Goal: Obtain resource: Download file/media

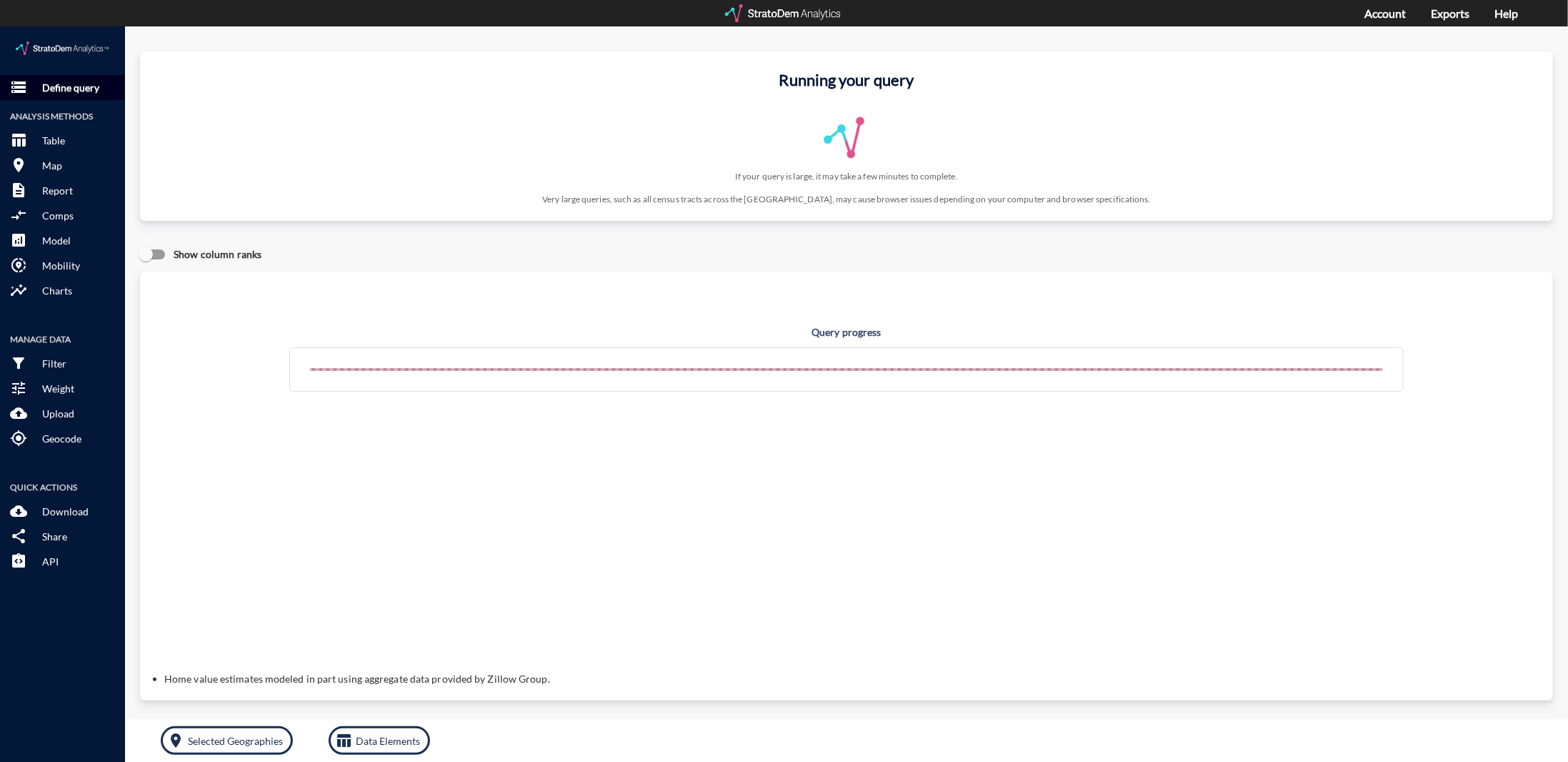
click button "storage Define query"
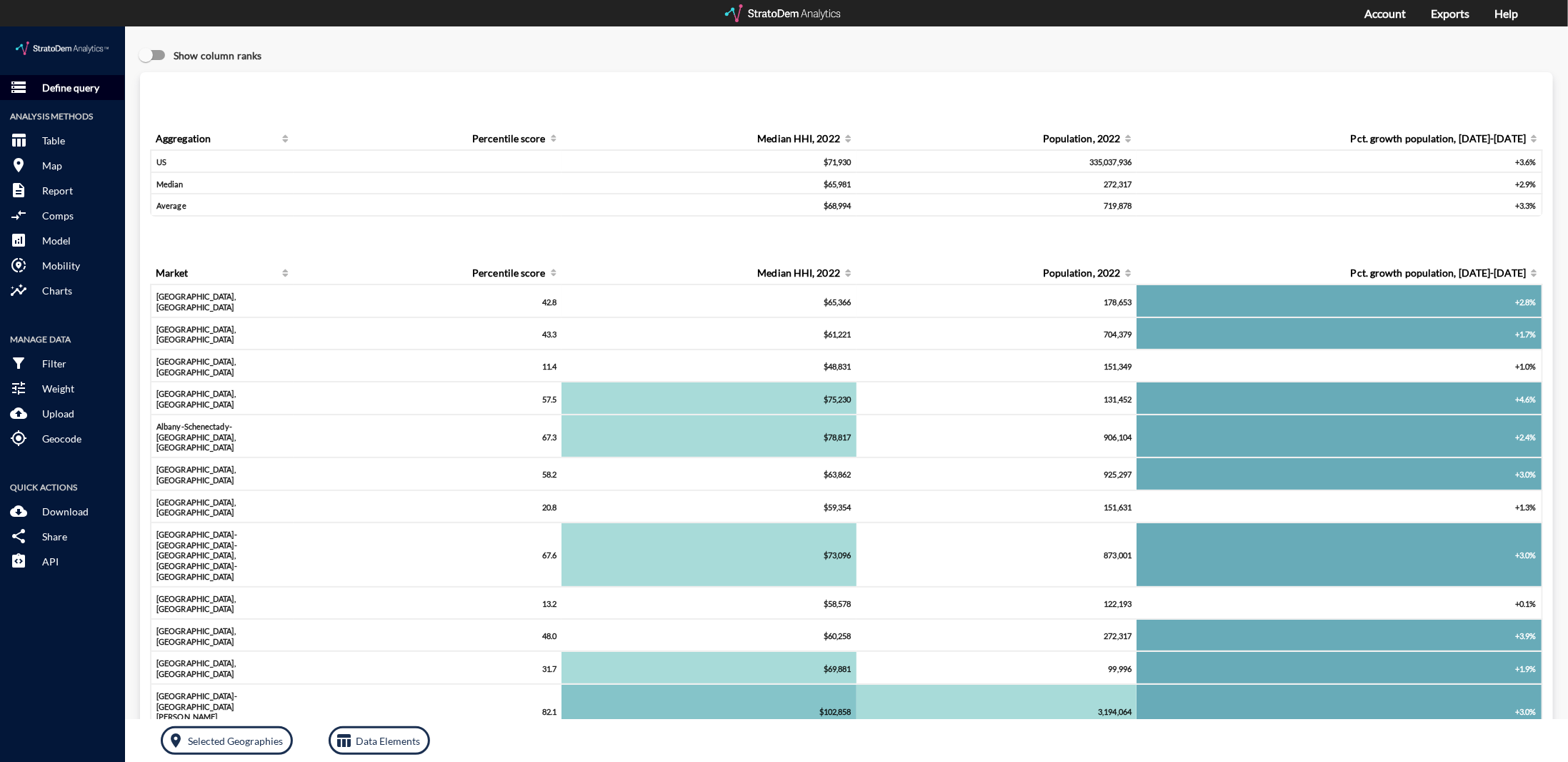
click p "Define query"
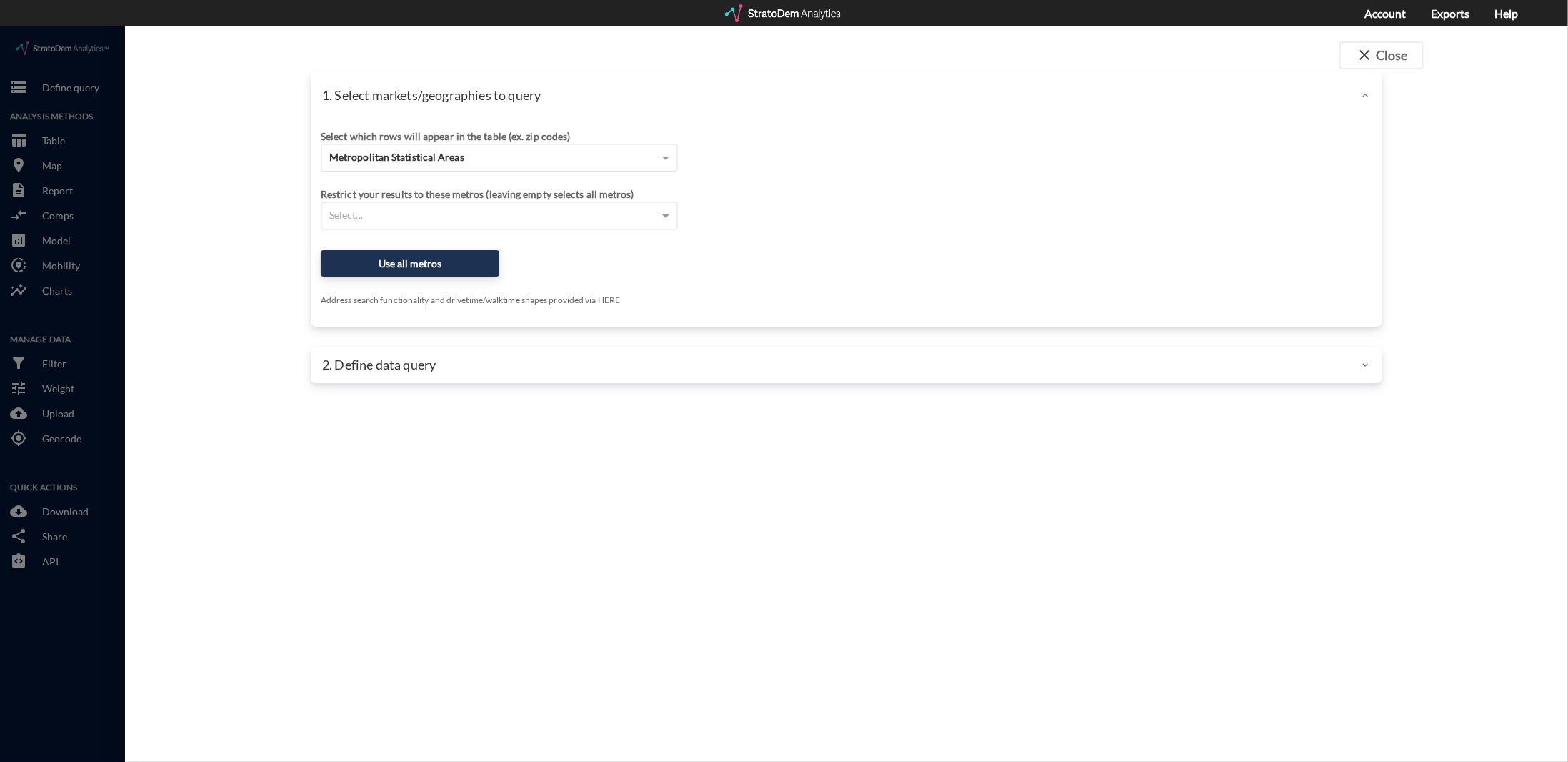
click div "Metropolitan Statistical Areas"
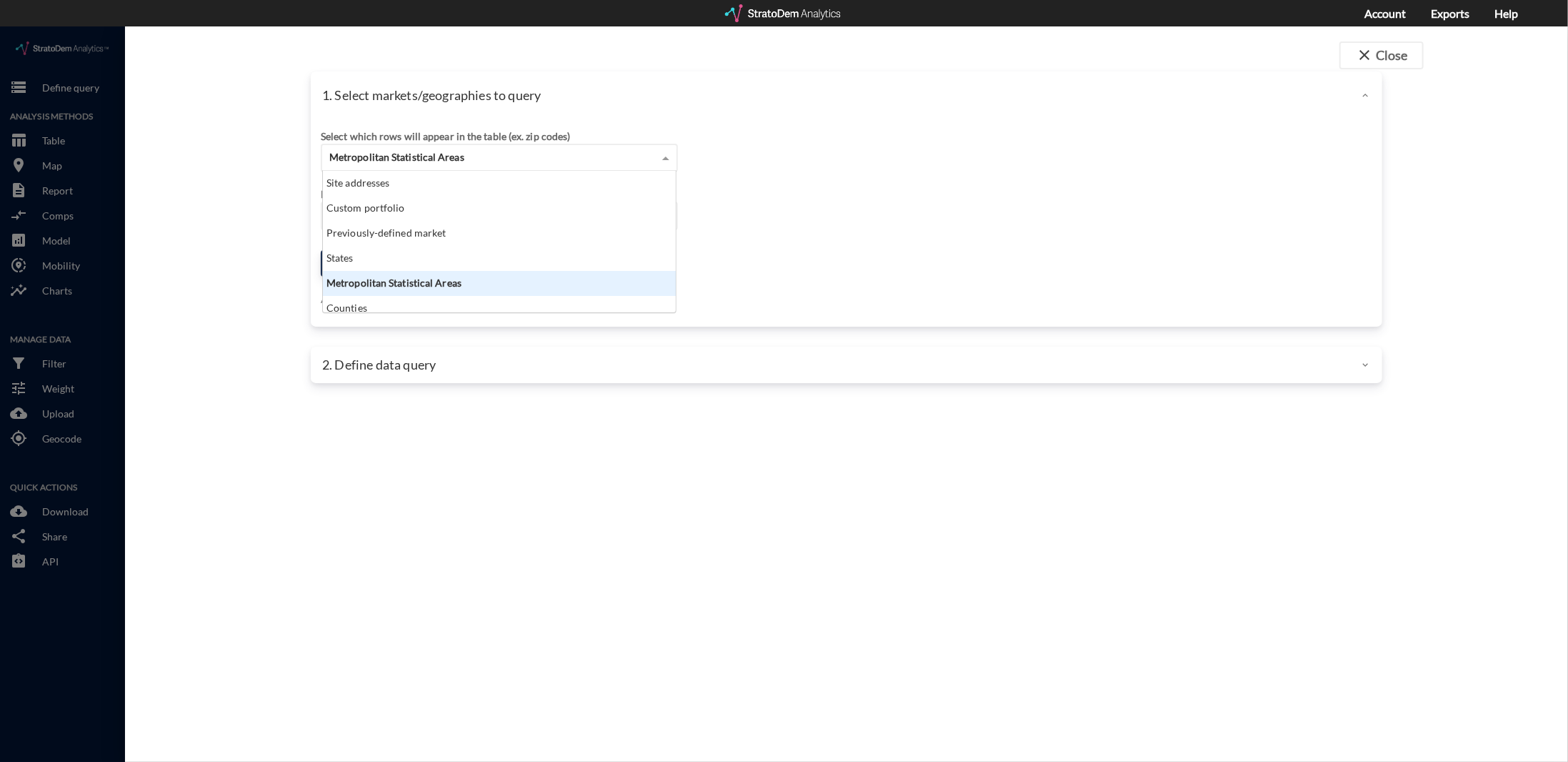
scroll to position [130, 345]
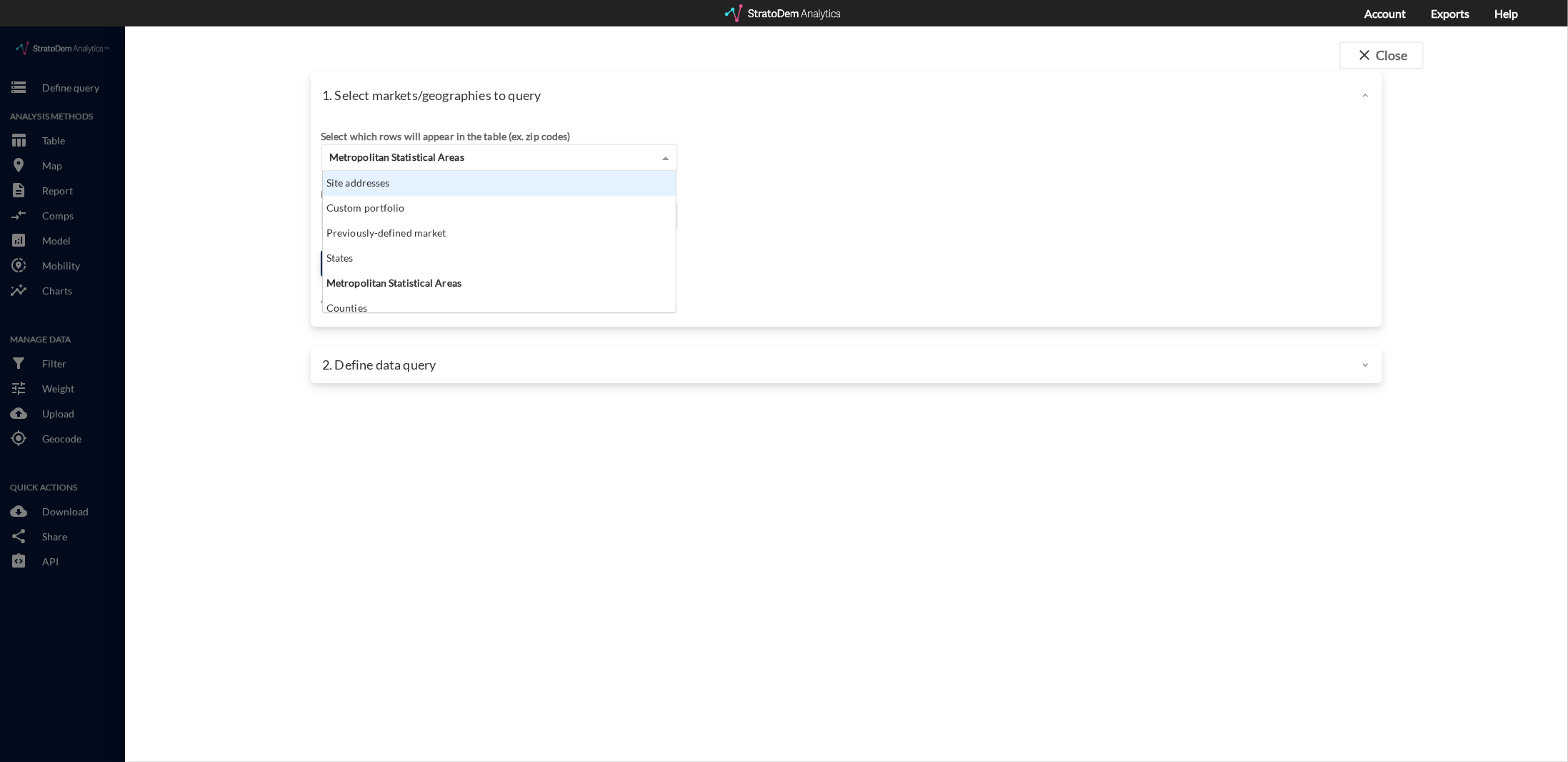
click div "Site addresses"
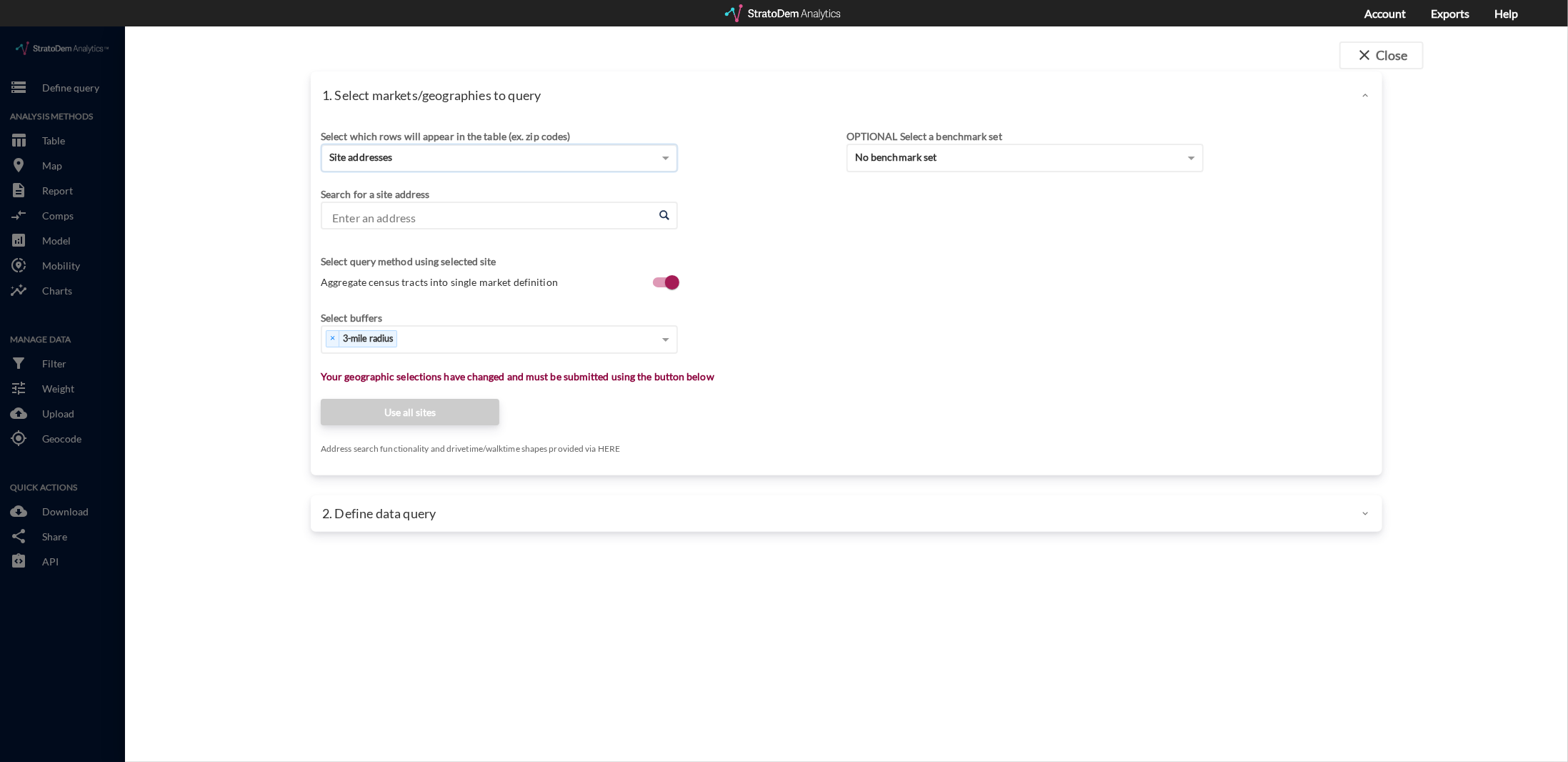
click input "Enter an address"
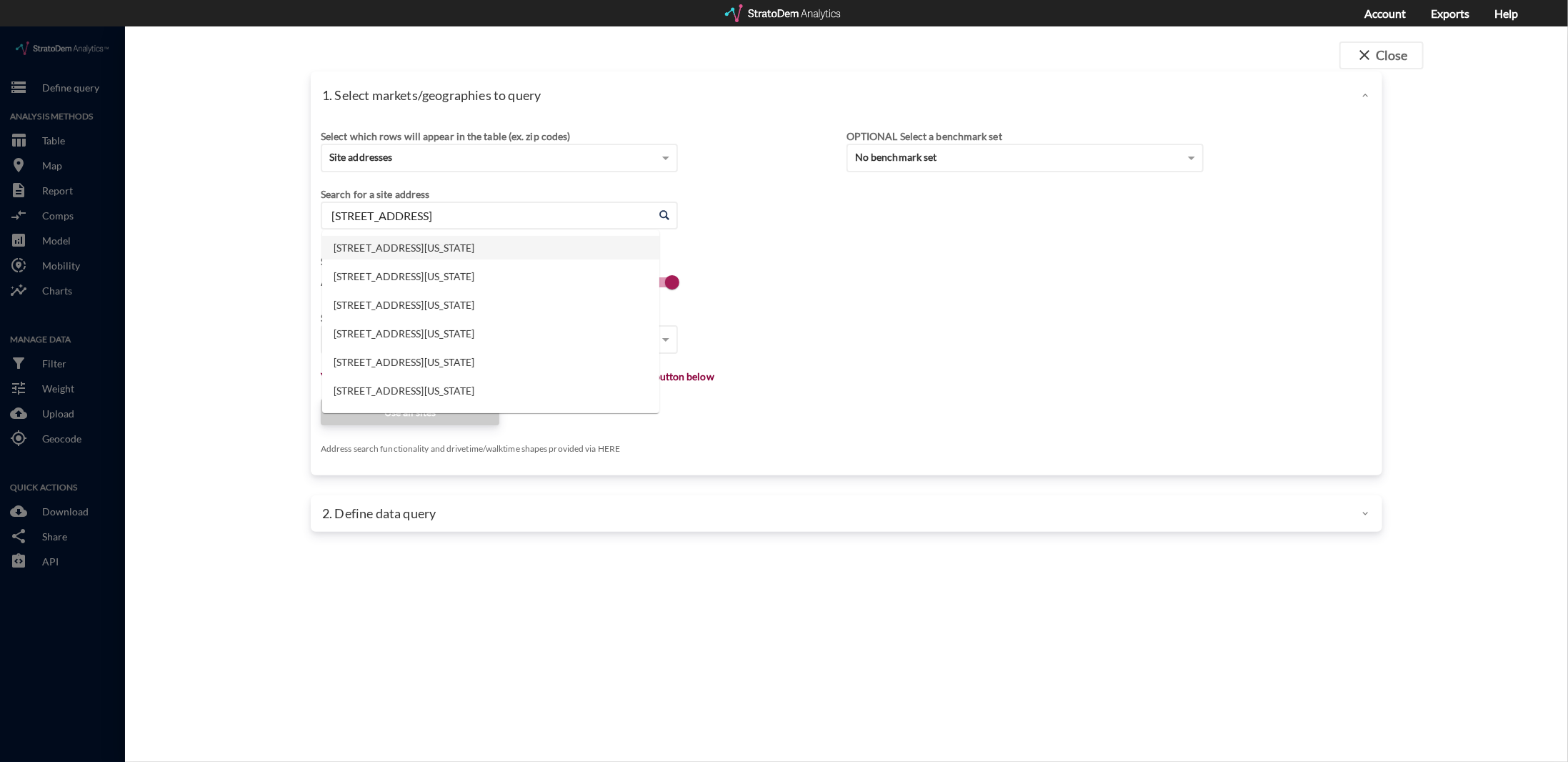
click li "1454 39th St, Brooklyn, New York"
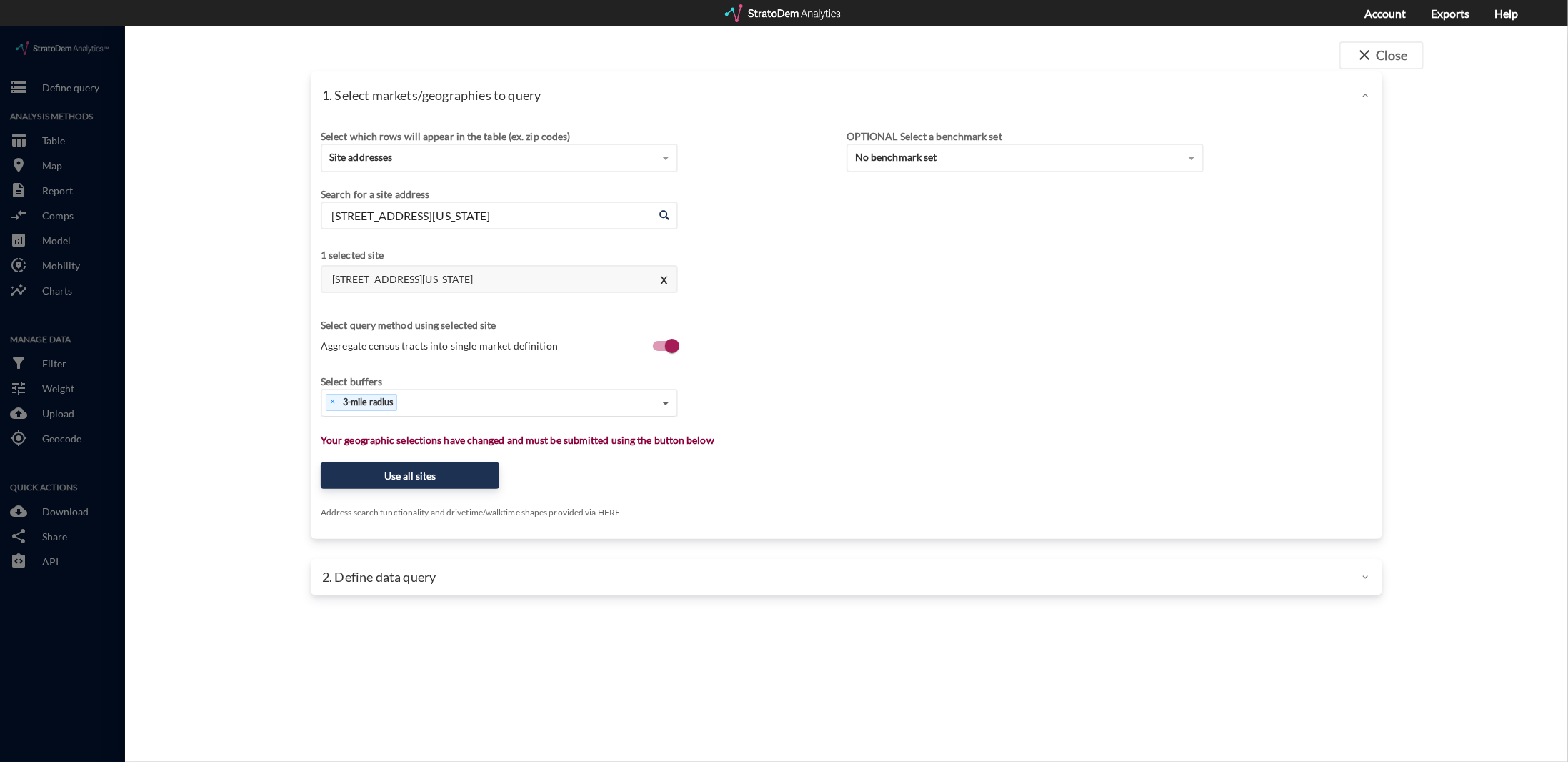
type input "1454 39th St, Brooklyn, New York"
click span
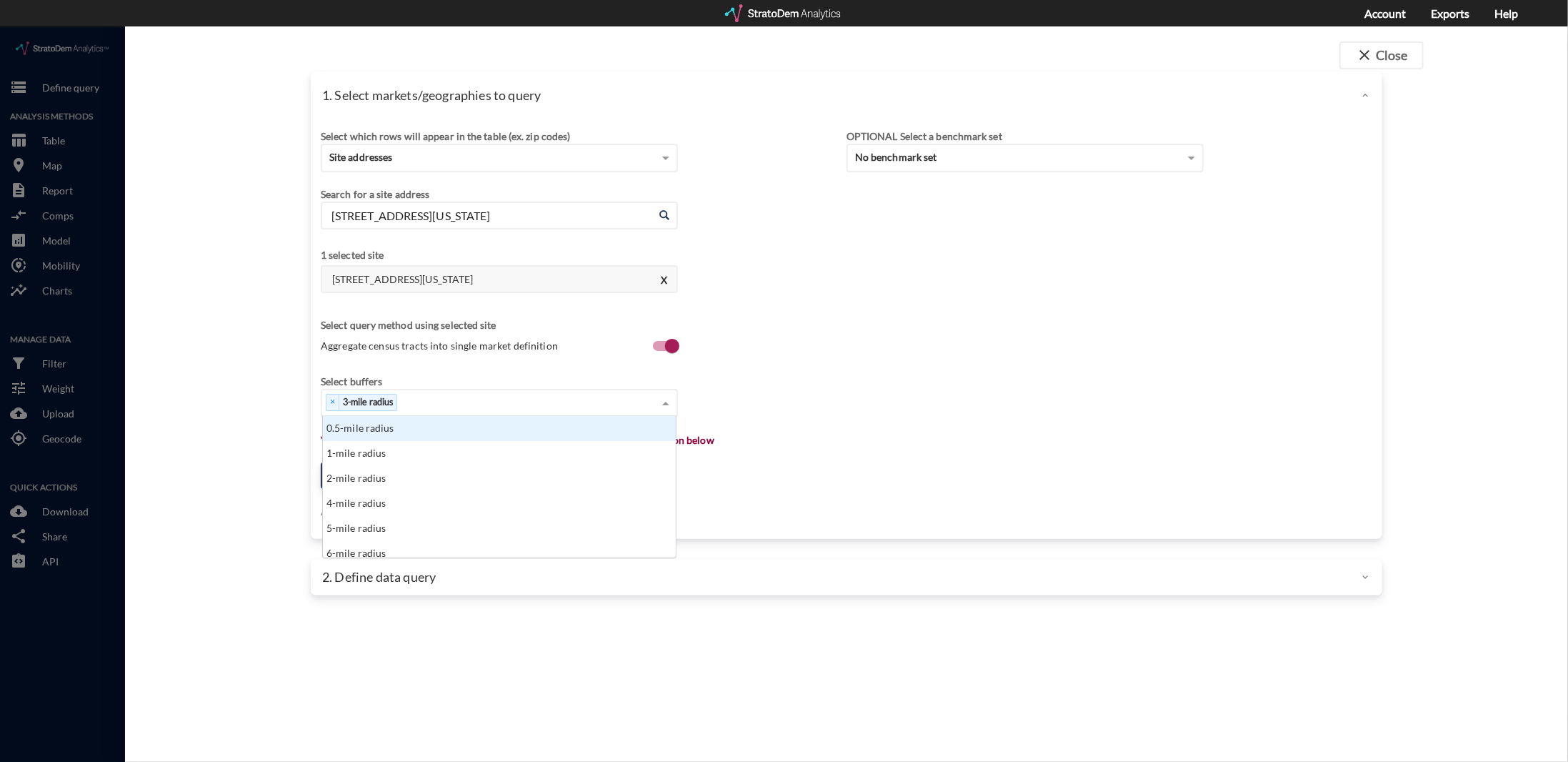
click div "1-mile radius"
click span
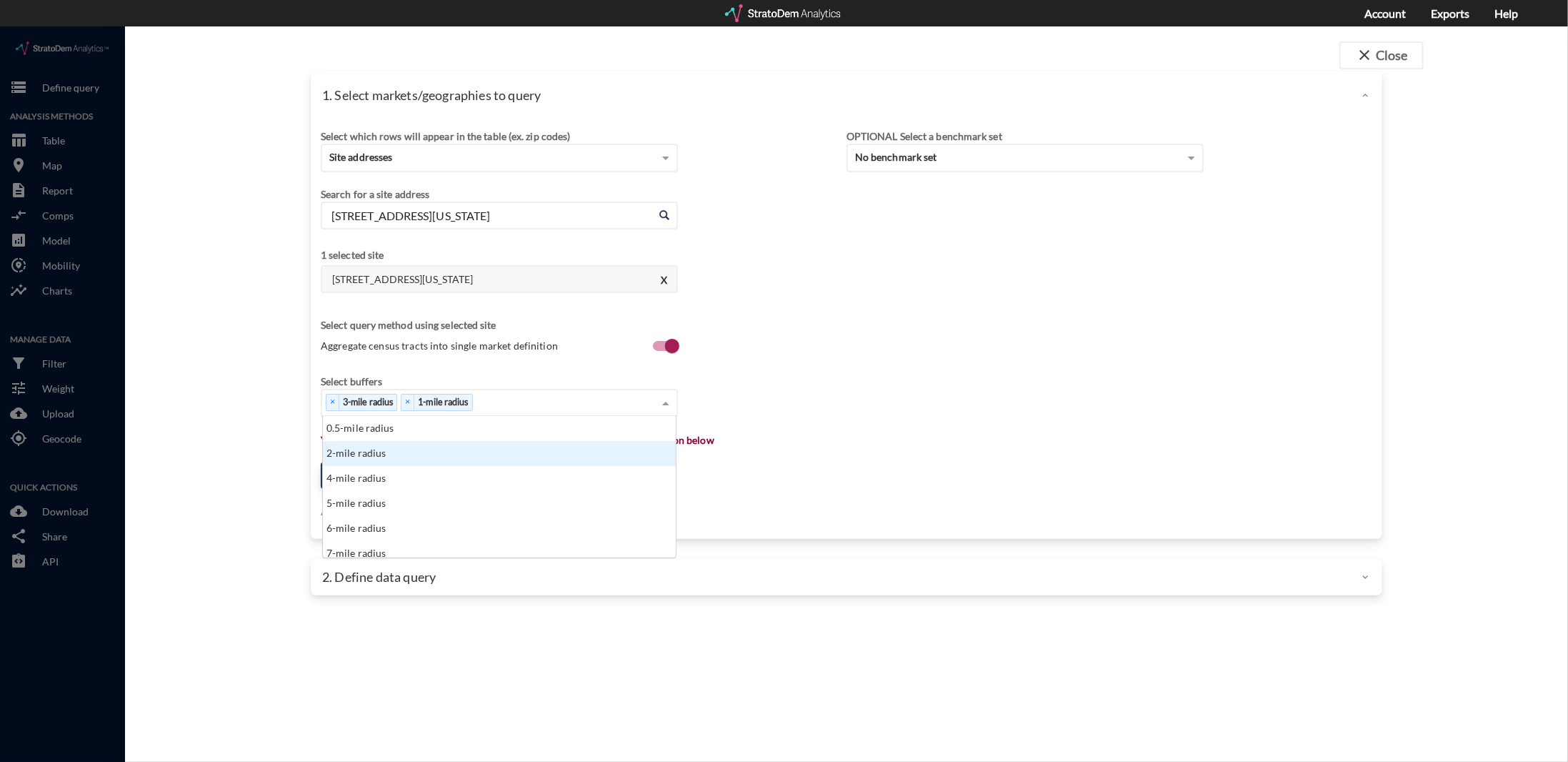
click div "2-mile radius"
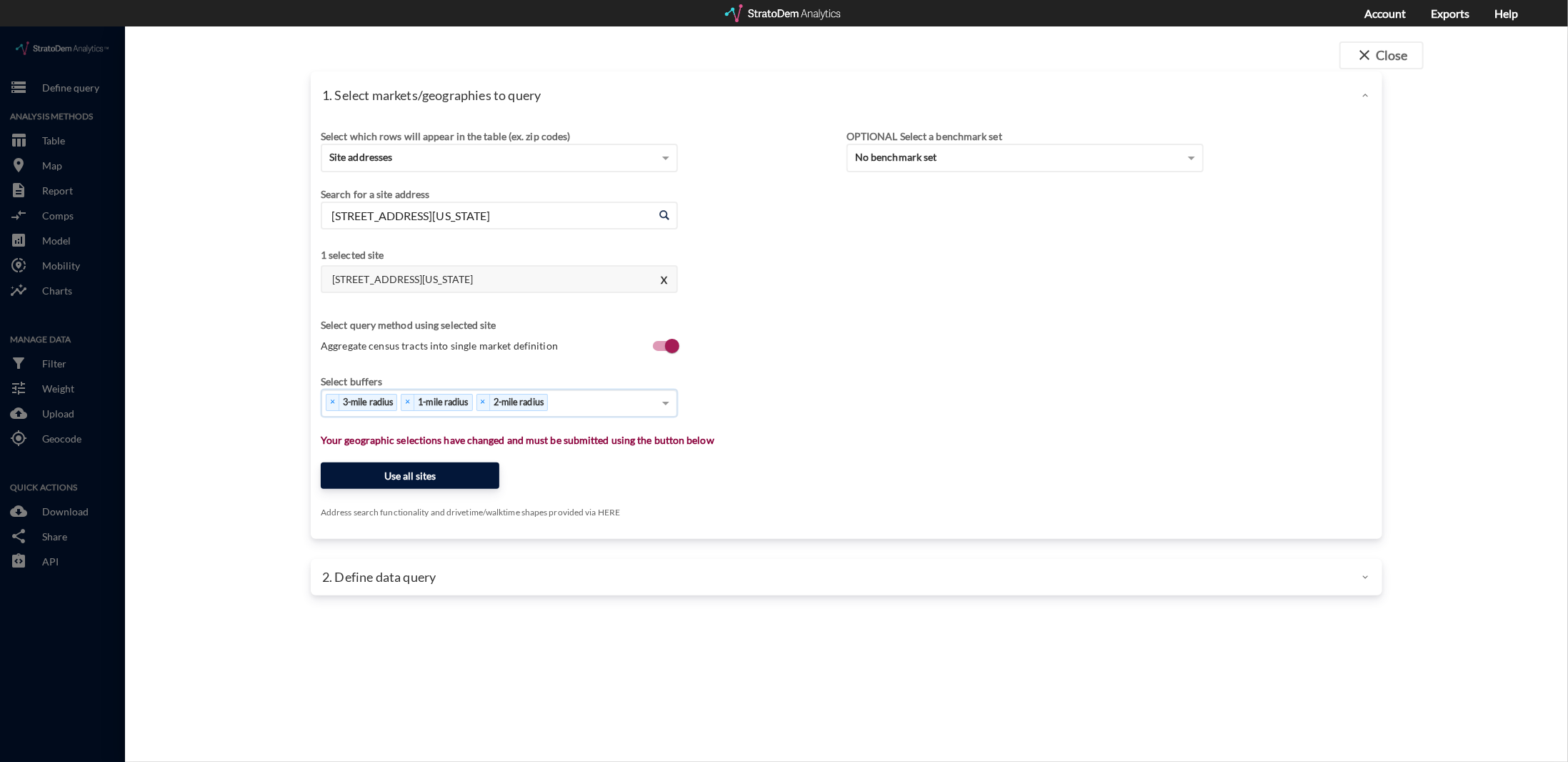
click button "Use all sites"
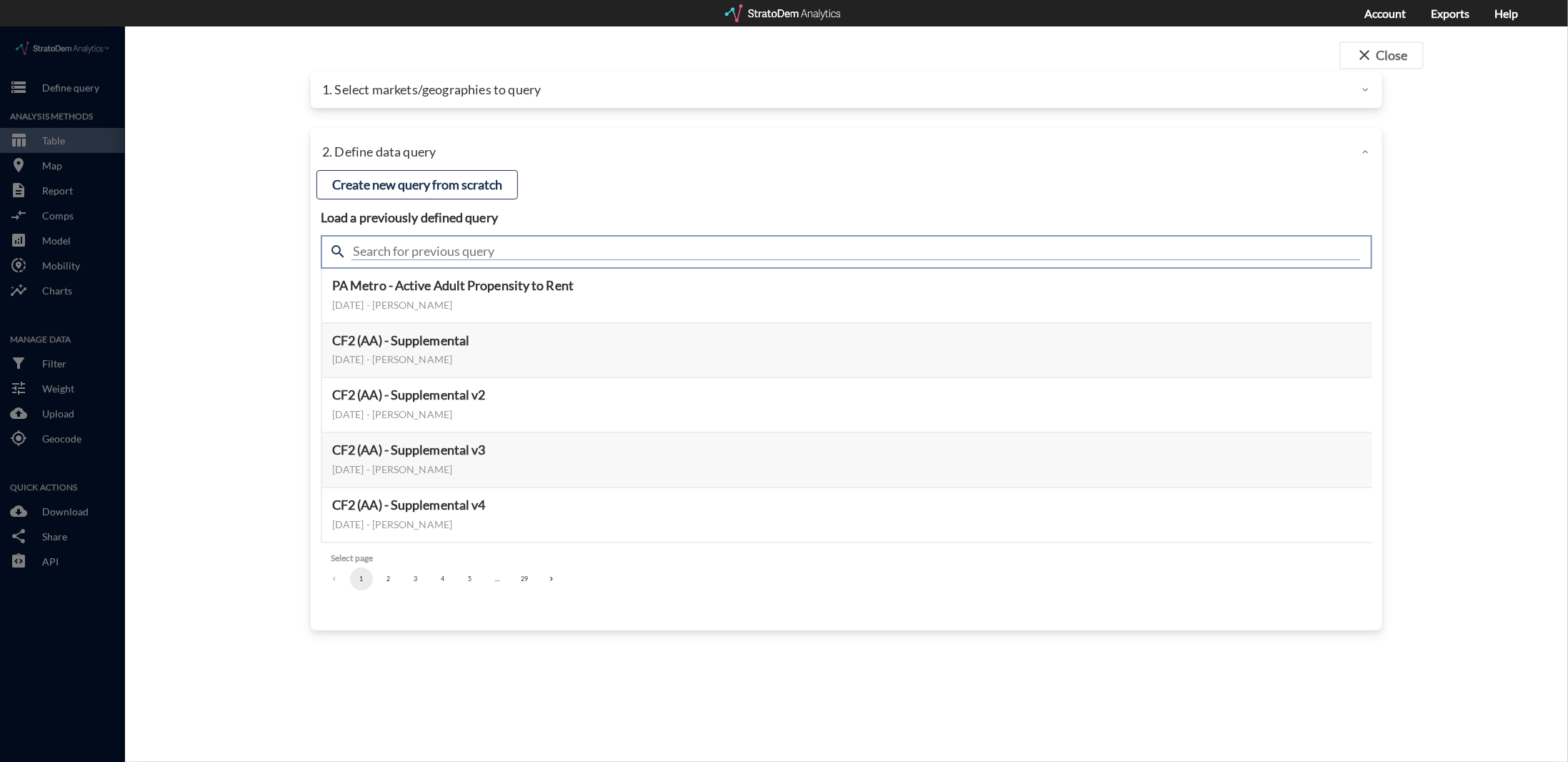
click input "text"
drag, startPoint x: 501, startPoint y: 220, endPoint x: 320, endPoint y: 206, distance: 181.5
click div "search Housing demand & meta"
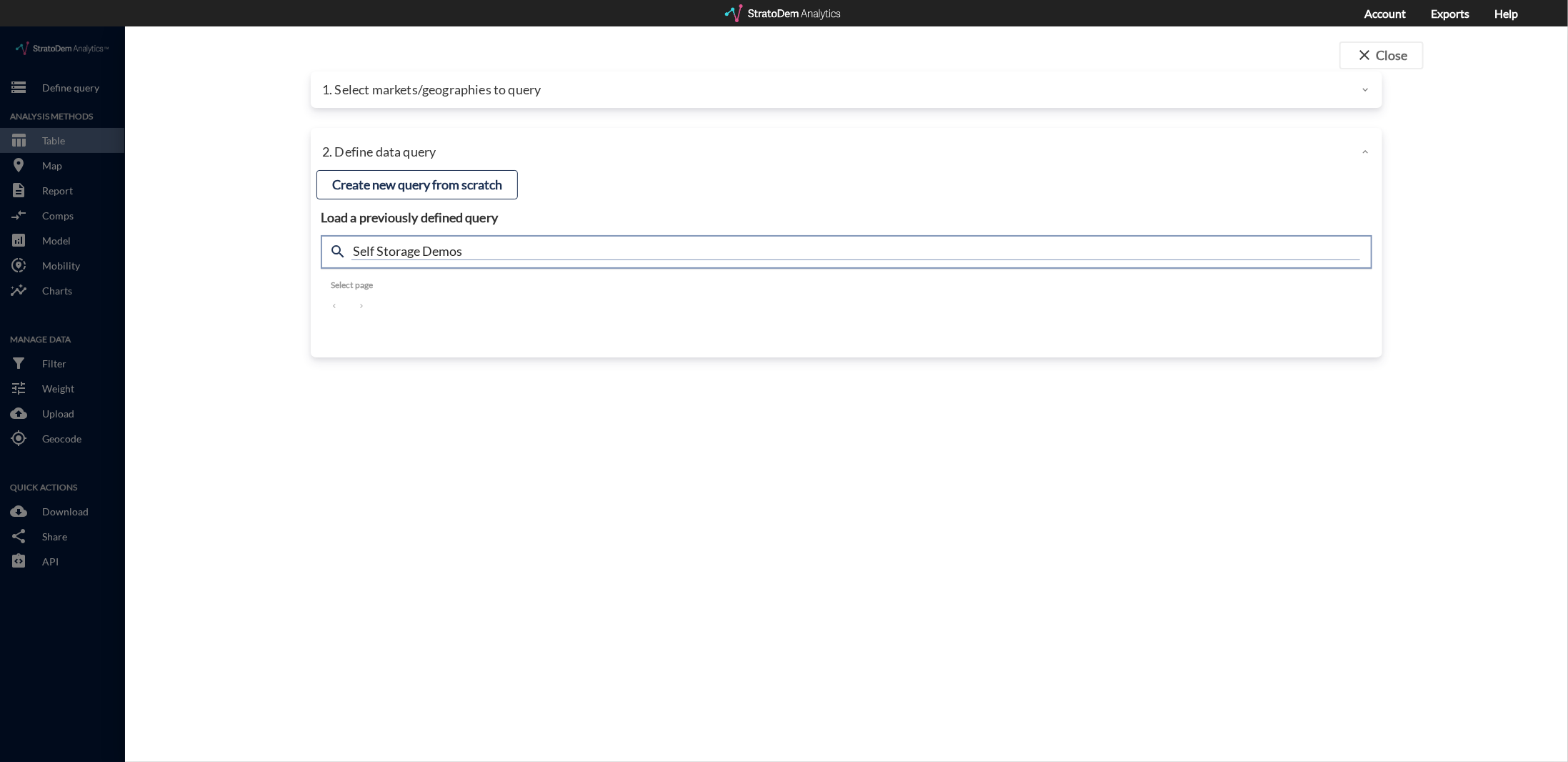
type input "Self Storage Demos"
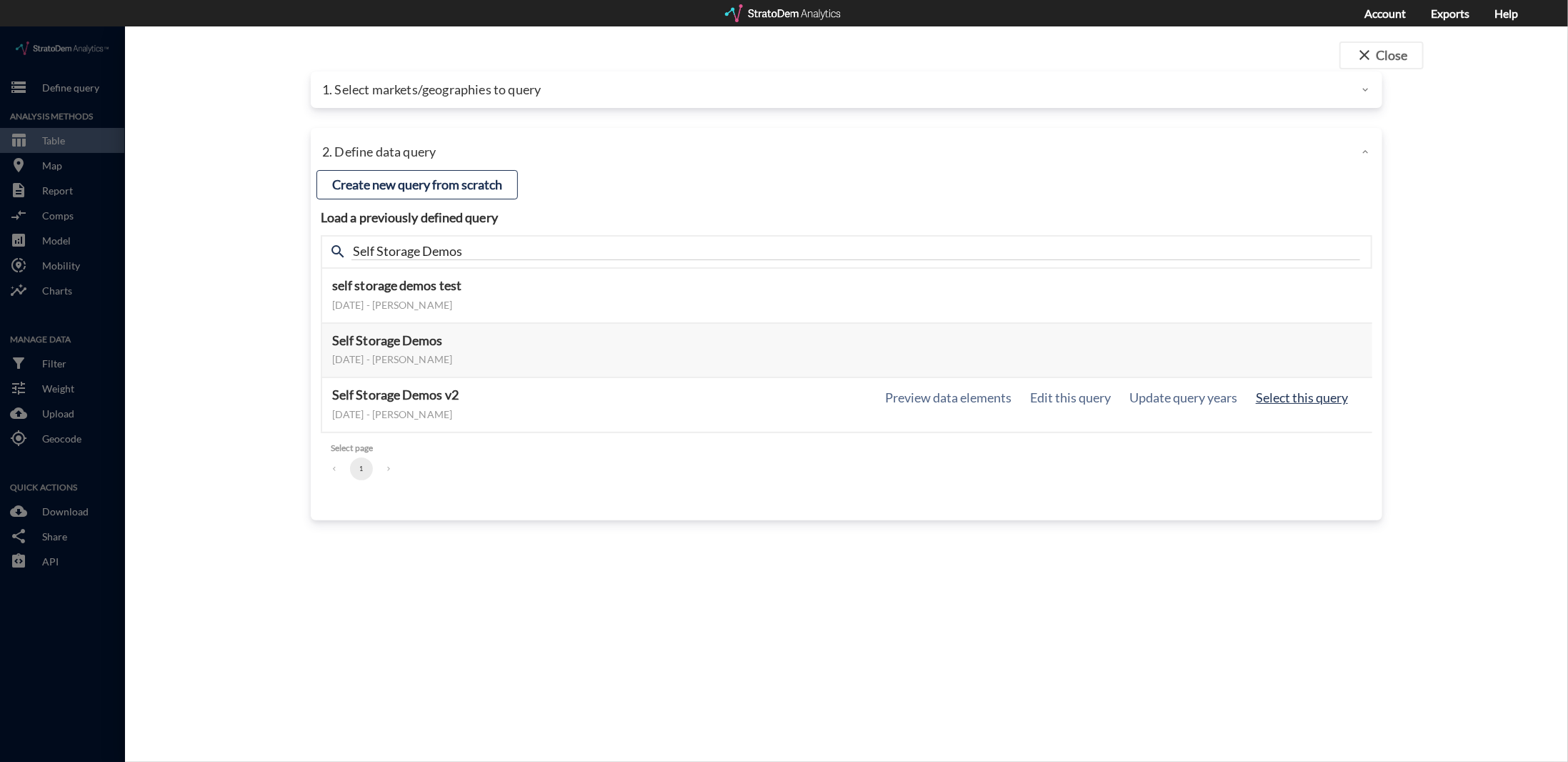
click button "Select this query"
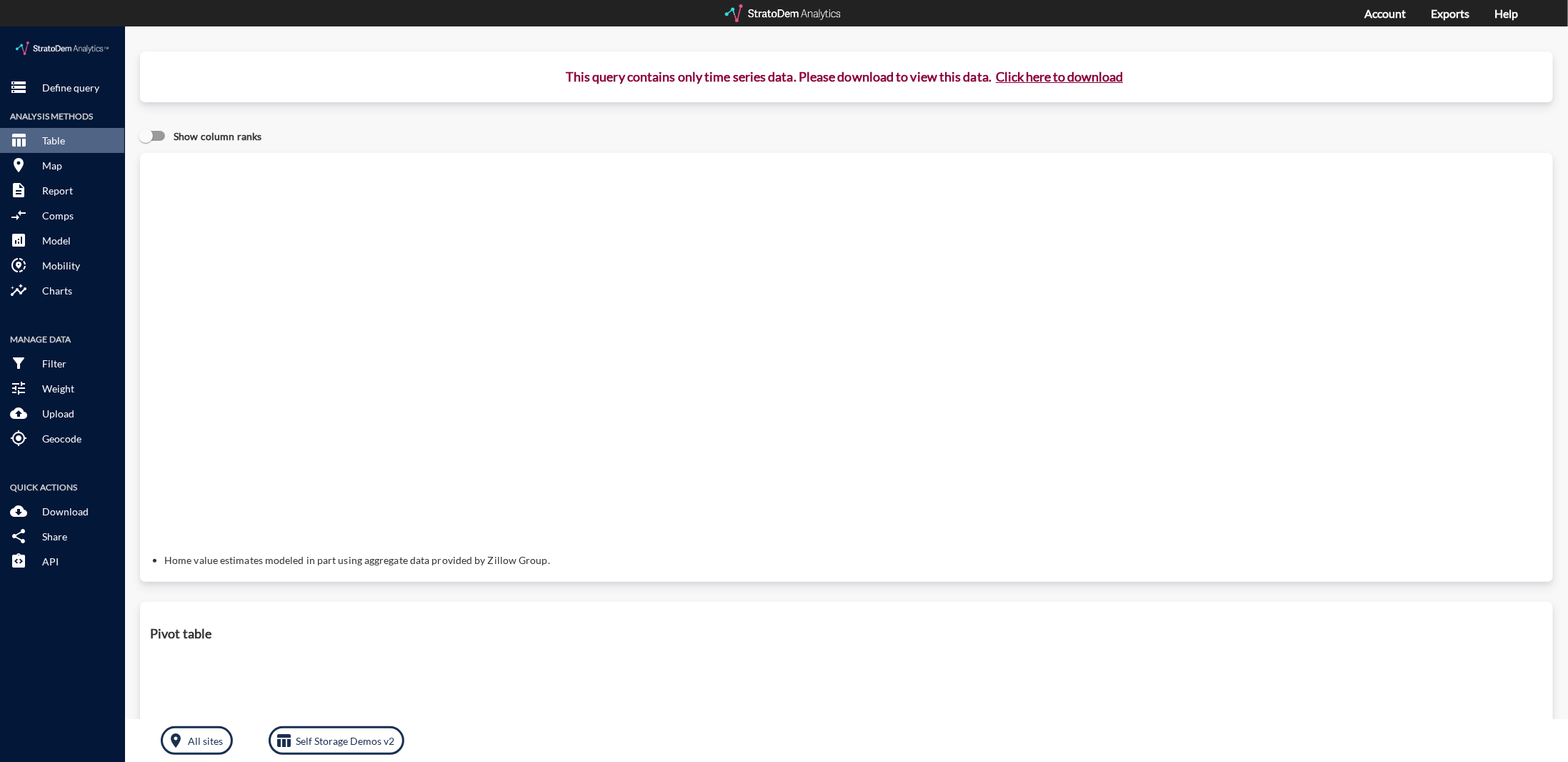
click button "Click here to download"
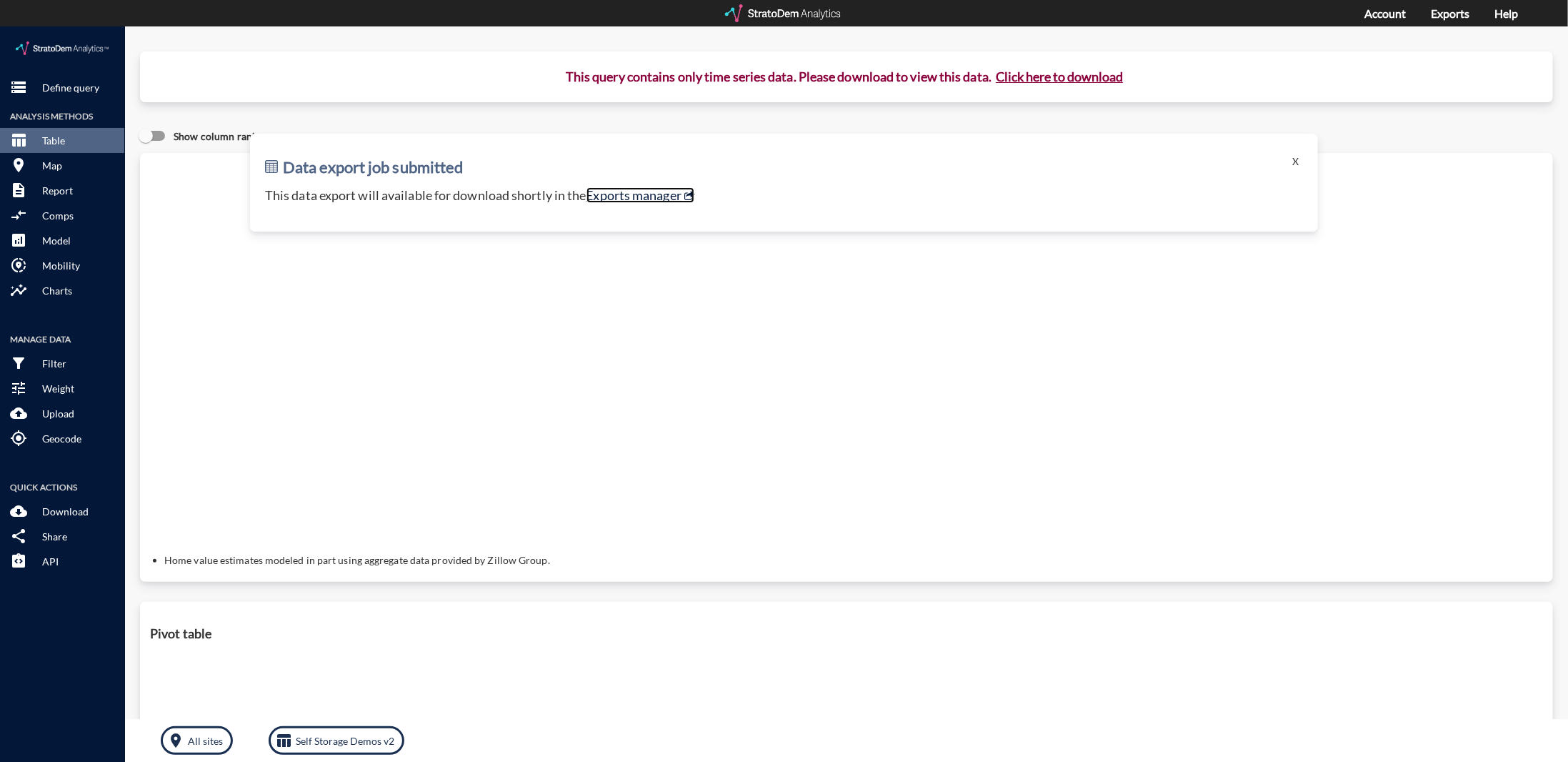
click link "Exports manager"
drag, startPoint x: 585, startPoint y: 350, endPoint x: 317, endPoint y: 275, distance: 278.3
click div "Query progress Home value estimates modeled in part using aggregate data provid…"
click p "Define query"
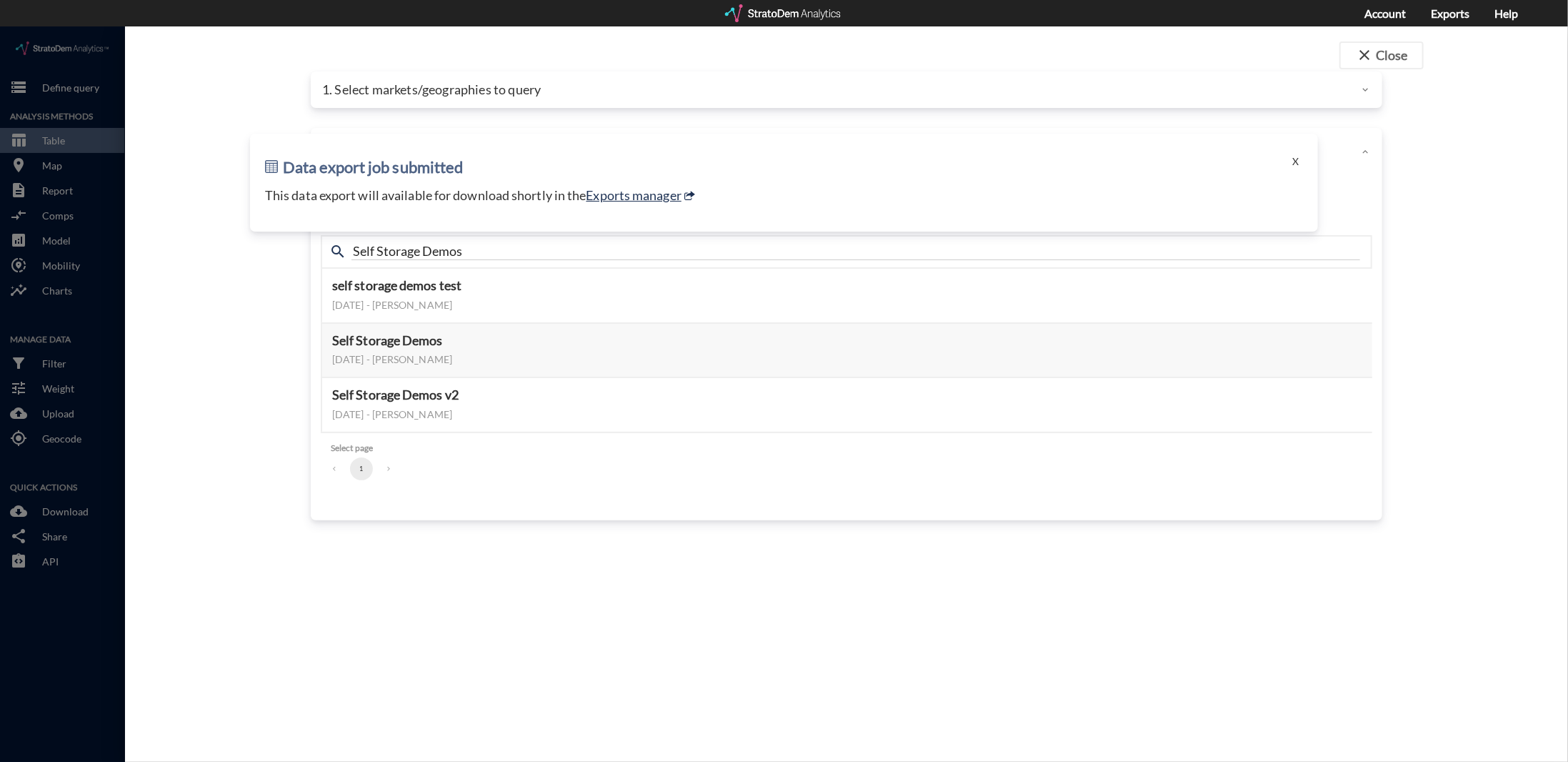
click div "close Close 1. Select markets/geographies to query Select which rows will appea…"
drag, startPoint x: 500, startPoint y: 227, endPoint x: 243, endPoint y: 227, distance: 257.0
click div "close Close 1. Select markets/geographies to query Select which rows will appea…"
type input "p"
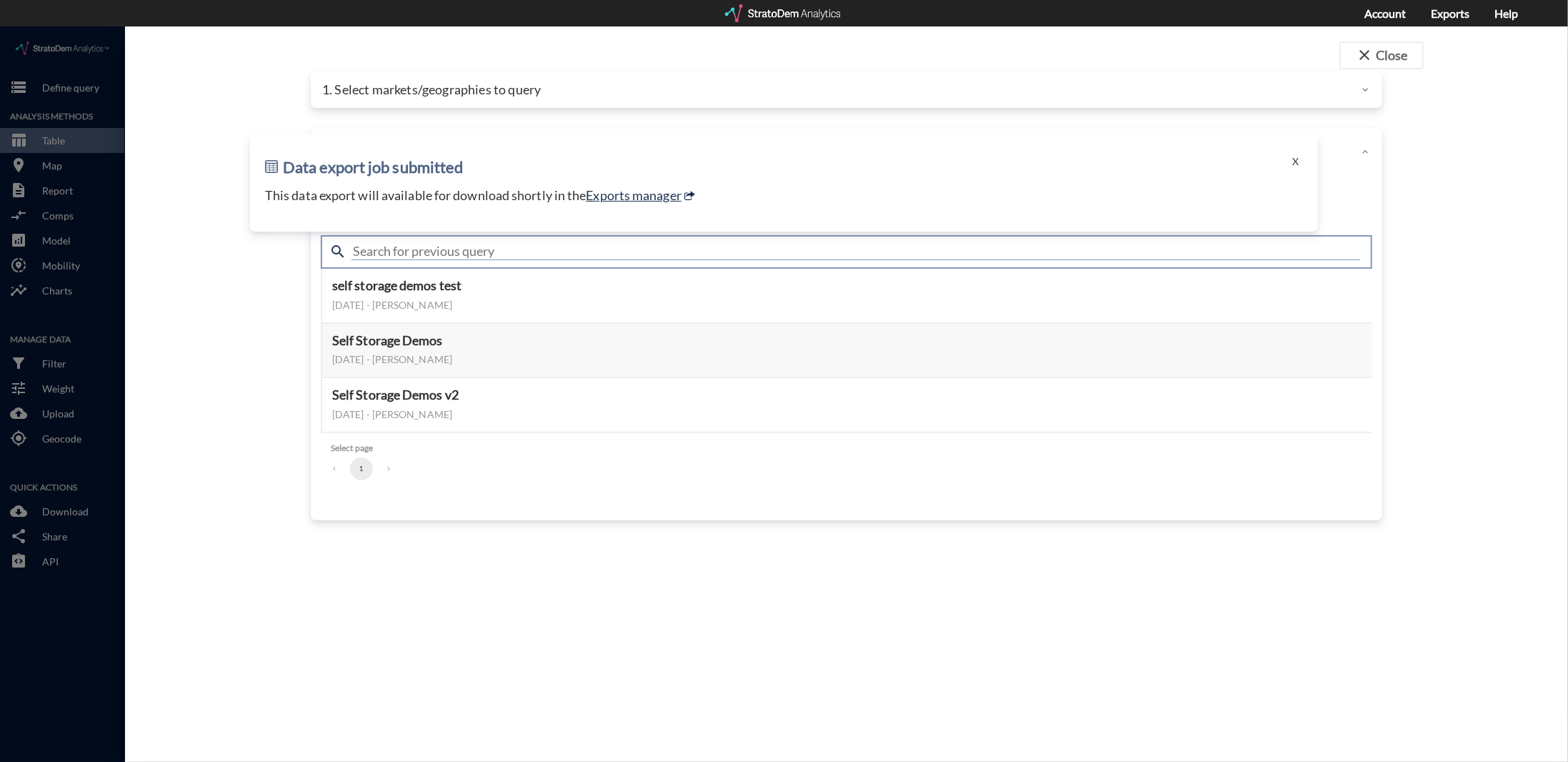
type input "o"
type input "population by age"
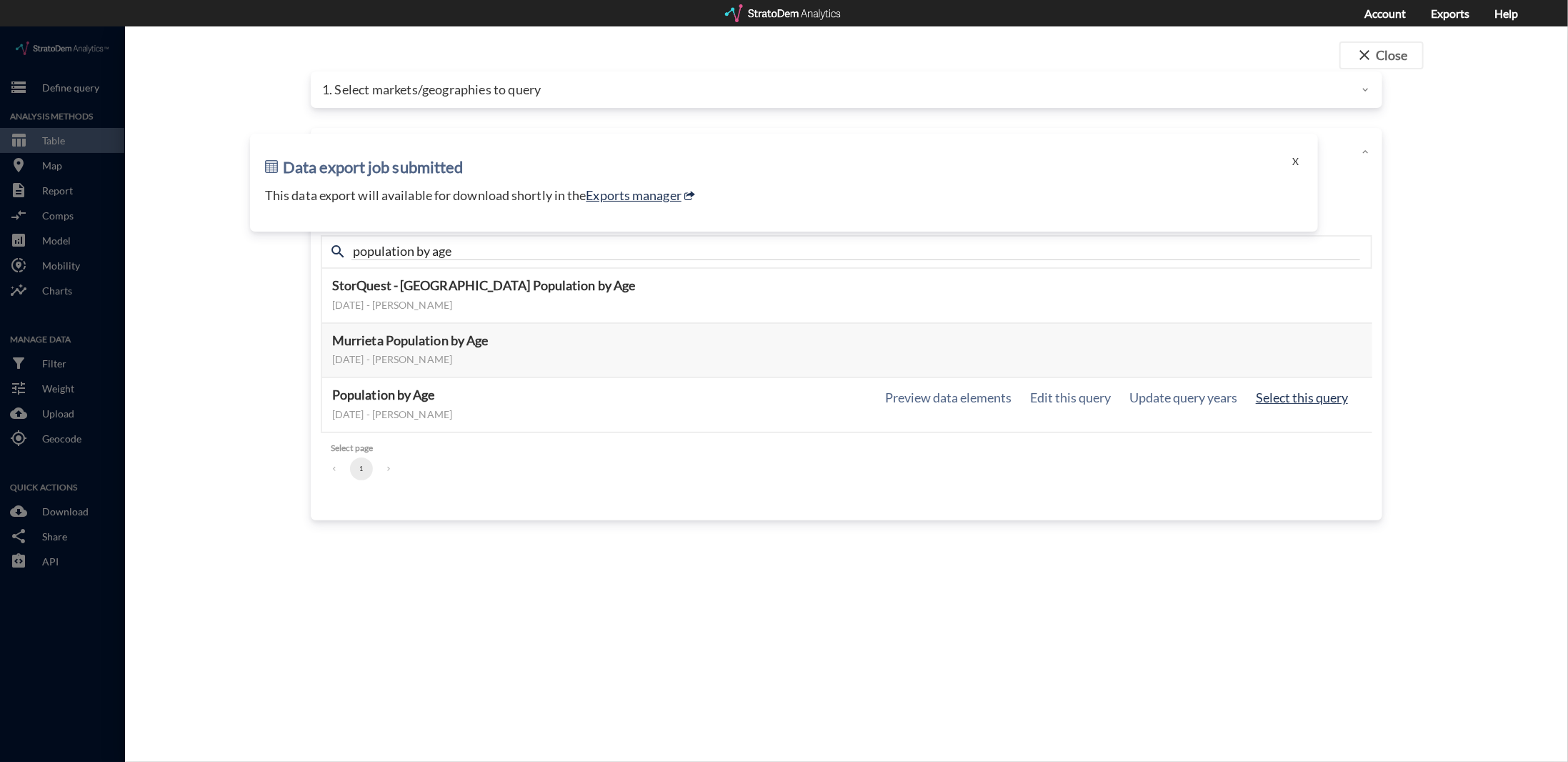
click button "Select this query"
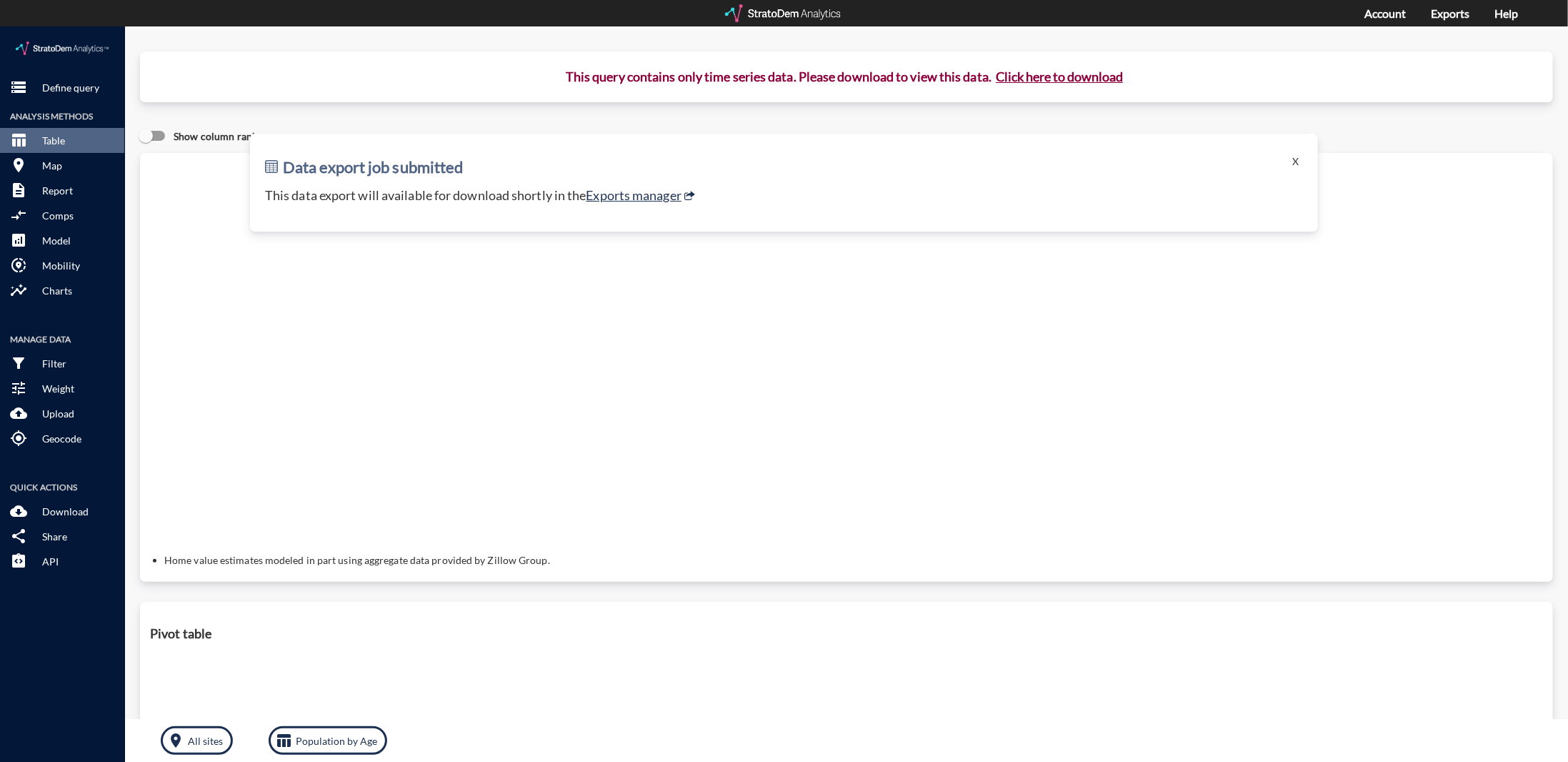
click button "Click here to download"
click link "Exports manager"
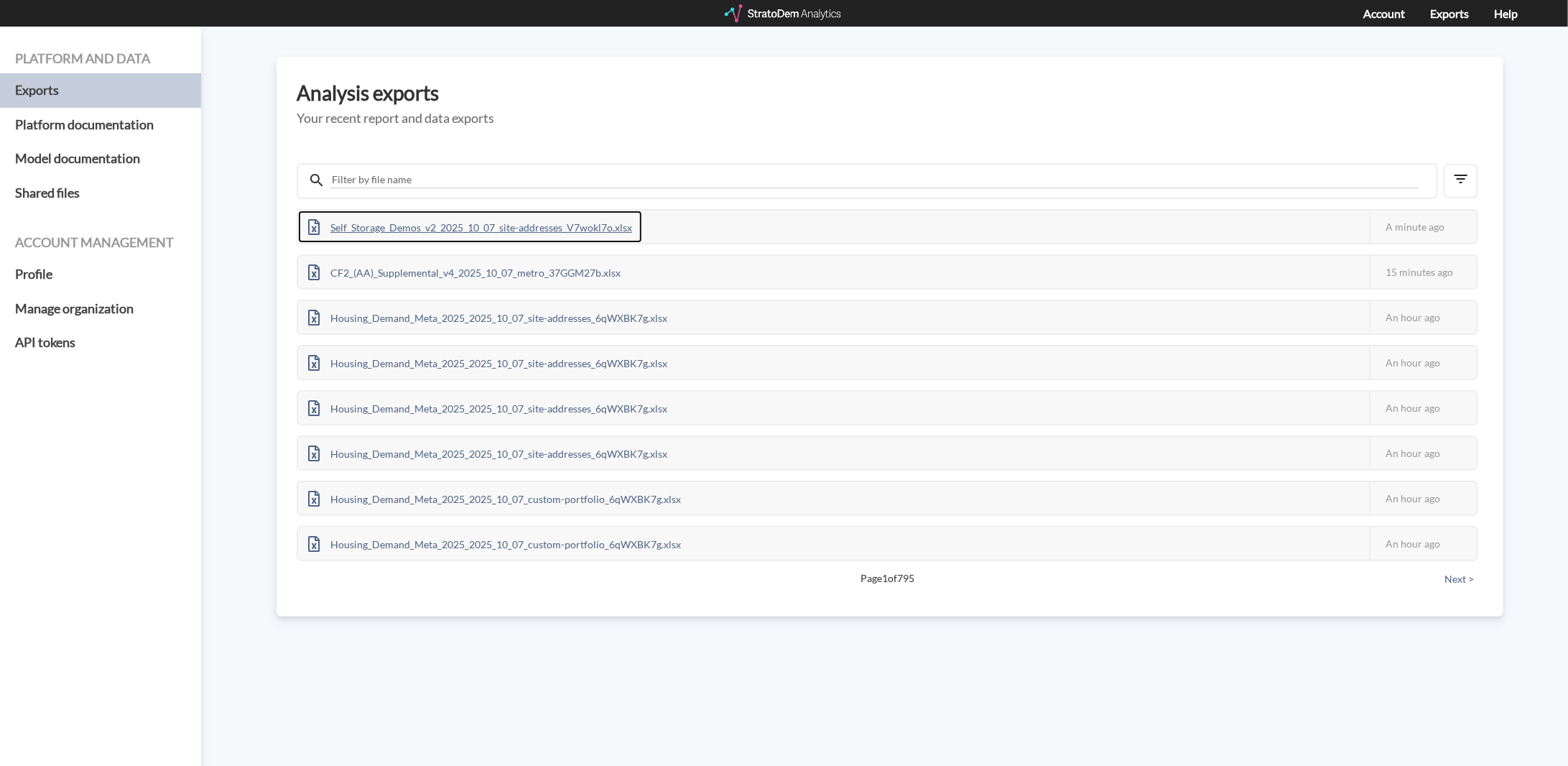
click at [604, 231] on div "Self_Storage_Demos_v2_2025_10_07_site-addresses_V7wokl7o.xlsx" at bounding box center [470, 226] width 344 height 32
click at [450, 176] on input "text" at bounding box center [874, 180] width 1088 height 17
click at [435, 172] on input "text" at bounding box center [874, 180] width 1088 height 17
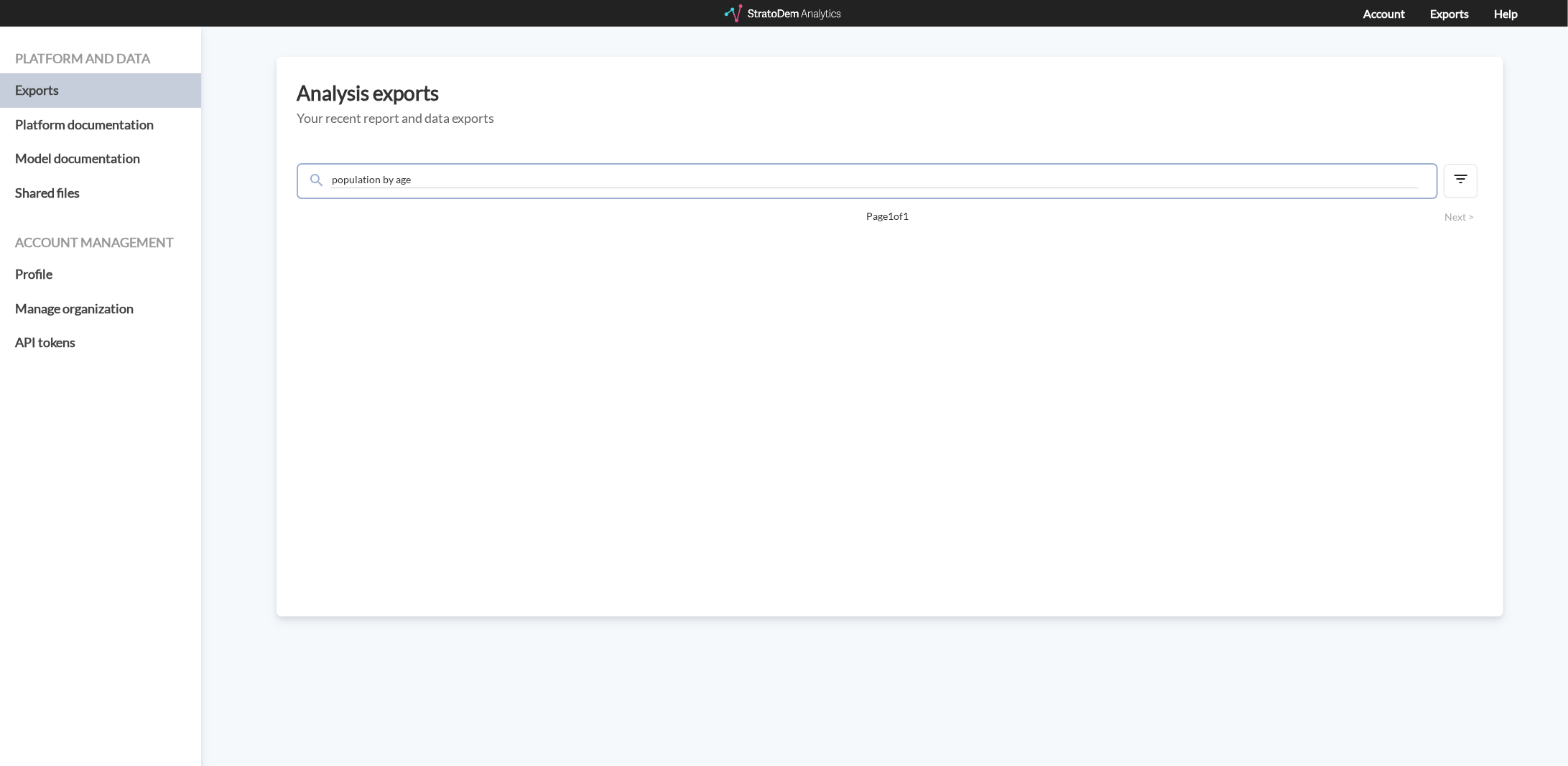
type input "population by age"
click at [460, 184] on input "population by age" at bounding box center [874, 180] width 1088 height 17
click at [1376, 184] on input "population by age" at bounding box center [874, 180] width 1088 height 17
click at [451, 175] on input "population by age" at bounding box center [874, 180] width 1088 height 17
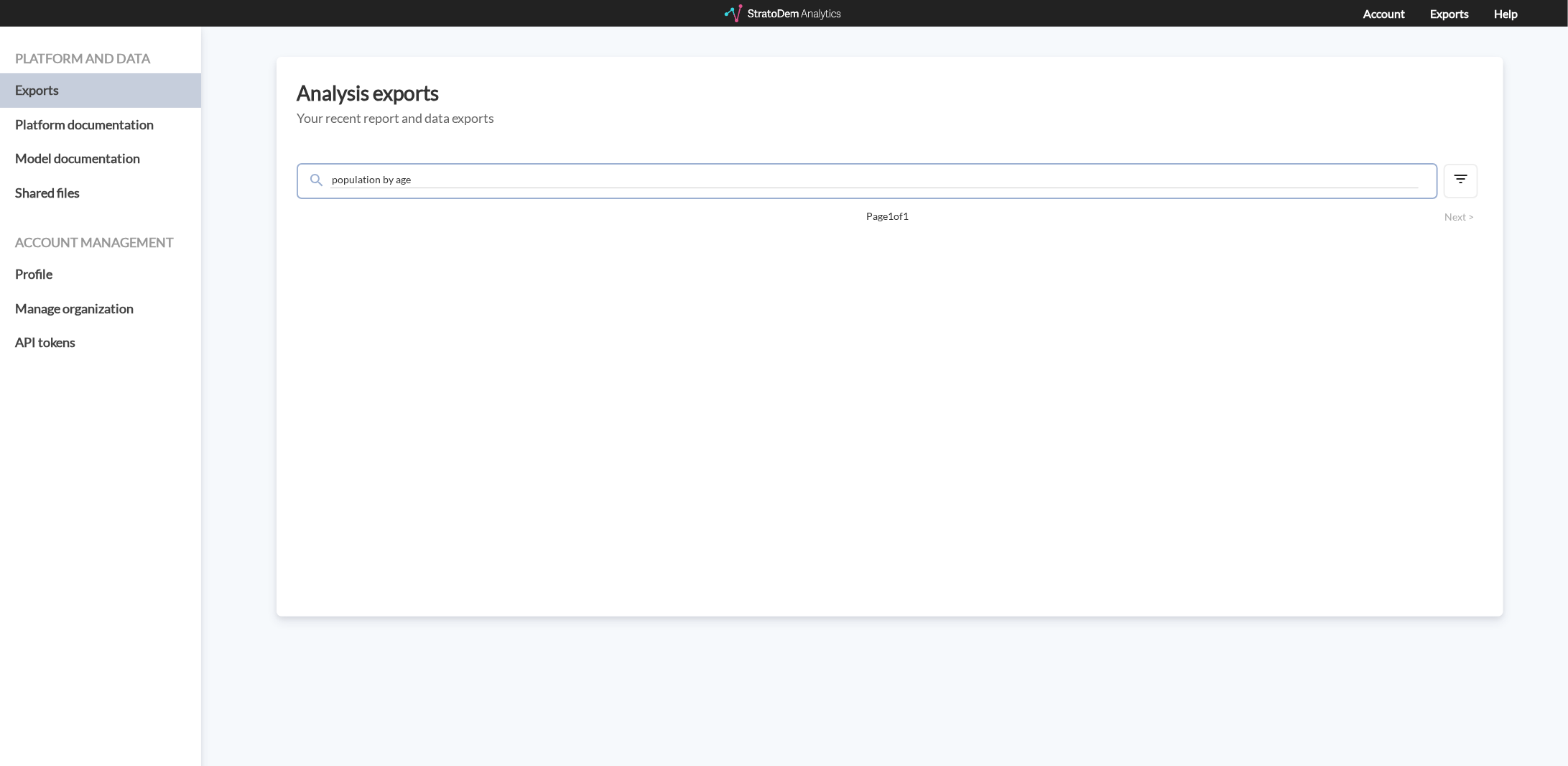
drag, startPoint x: 451, startPoint y: 175, endPoint x: 354, endPoint y: 133, distance: 105.7
click at [452, 175] on input "population by age" at bounding box center [874, 180] width 1088 height 17
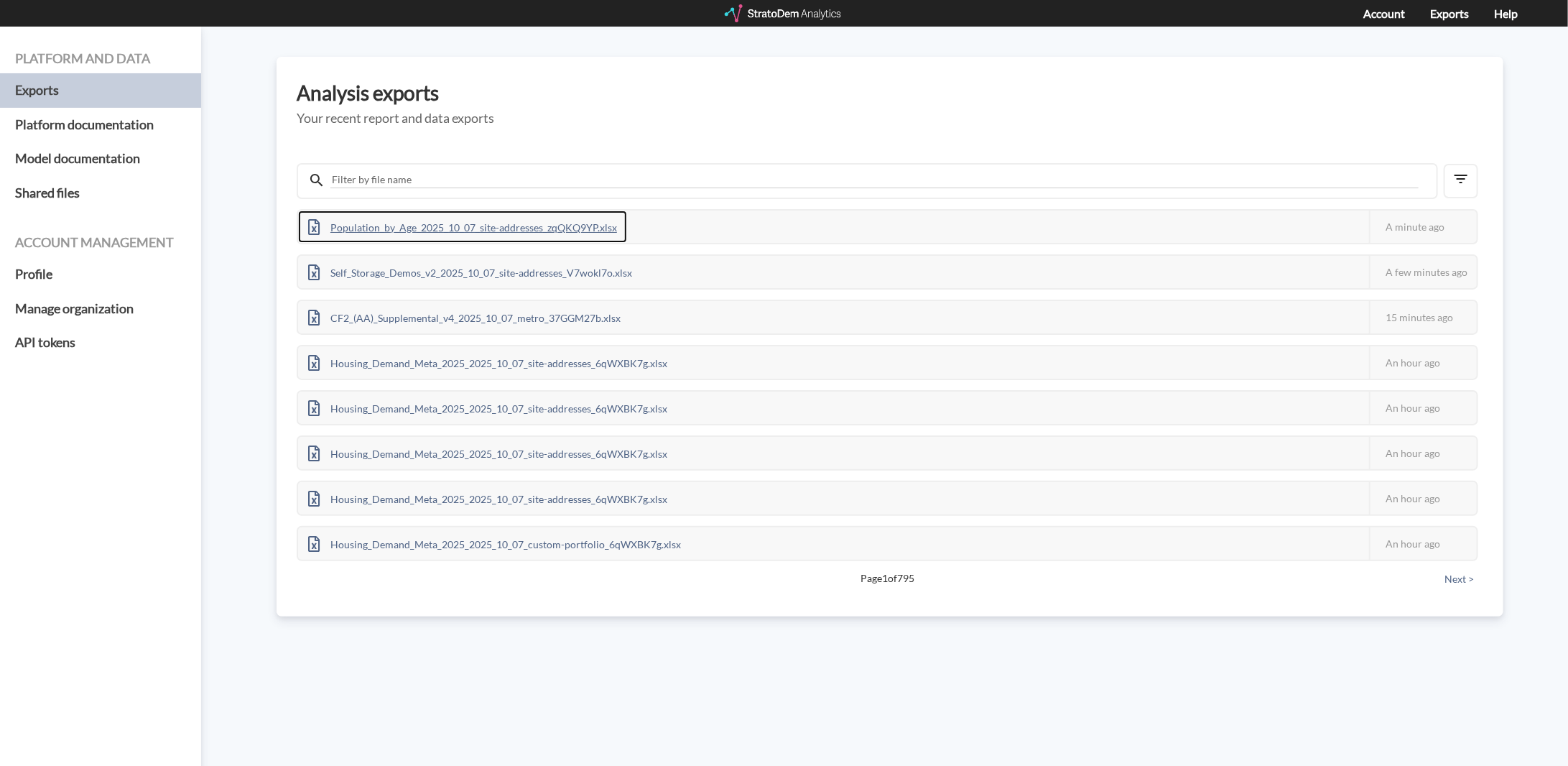
click at [515, 224] on div "Population_by_Age_2025_10_07_site-addresses_zqQKQ9YP.xlsx" at bounding box center [462, 226] width 329 height 32
click at [596, 658] on div "Platform and data Exports Platform documentation Model documentation Shared fil…" at bounding box center [784, 396] width 1568 height 739
